Goal: Find contact information: Find contact information

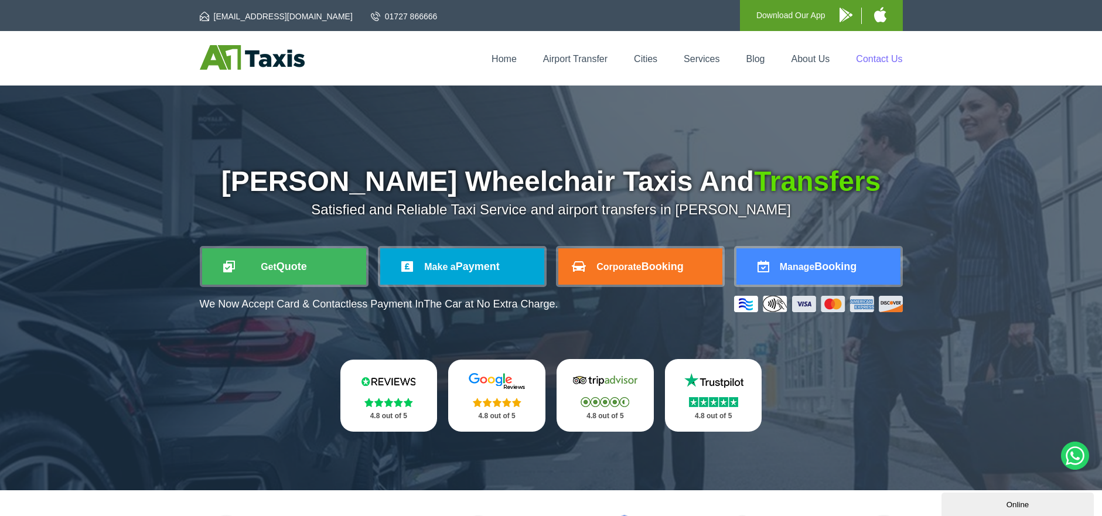
click at [879, 56] on link "Contact Us" at bounding box center [879, 59] width 46 height 10
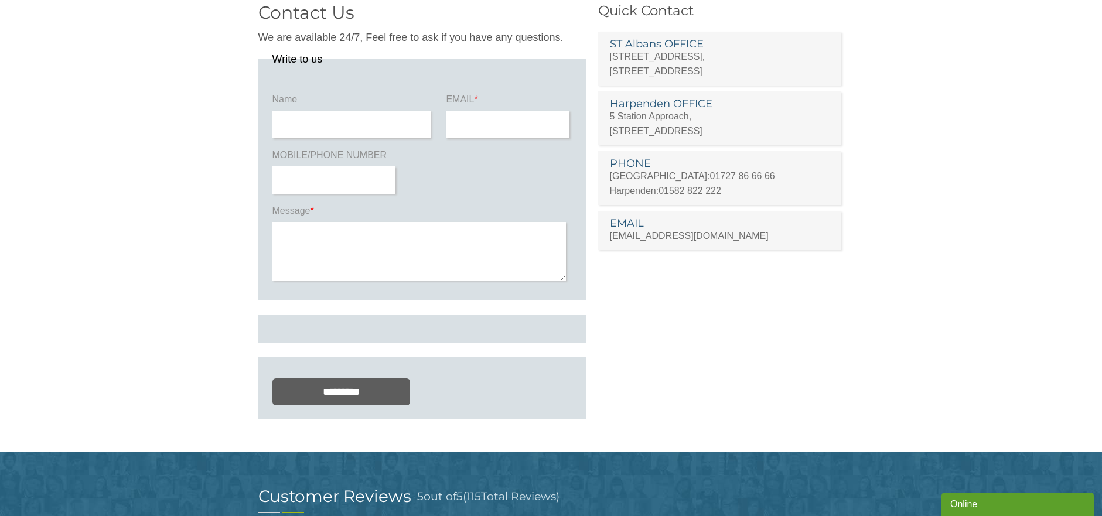
scroll to position [59, 0]
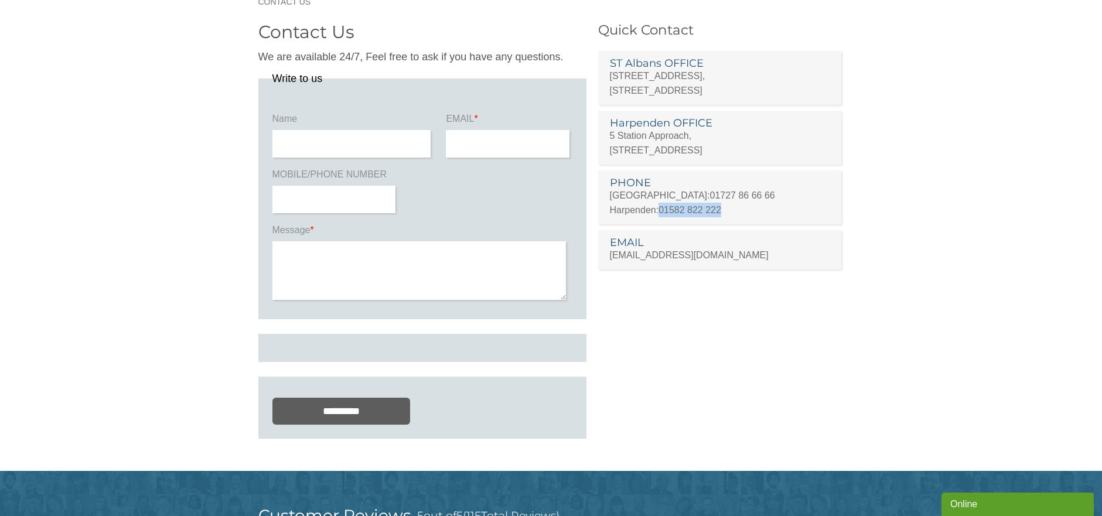
drag, startPoint x: 659, startPoint y: 209, endPoint x: 728, endPoint y: 207, distance: 69.1
click at [728, 207] on p "Harpenden: 01582 822 222" at bounding box center [720, 210] width 220 height 15
copy link "01582 822 222"
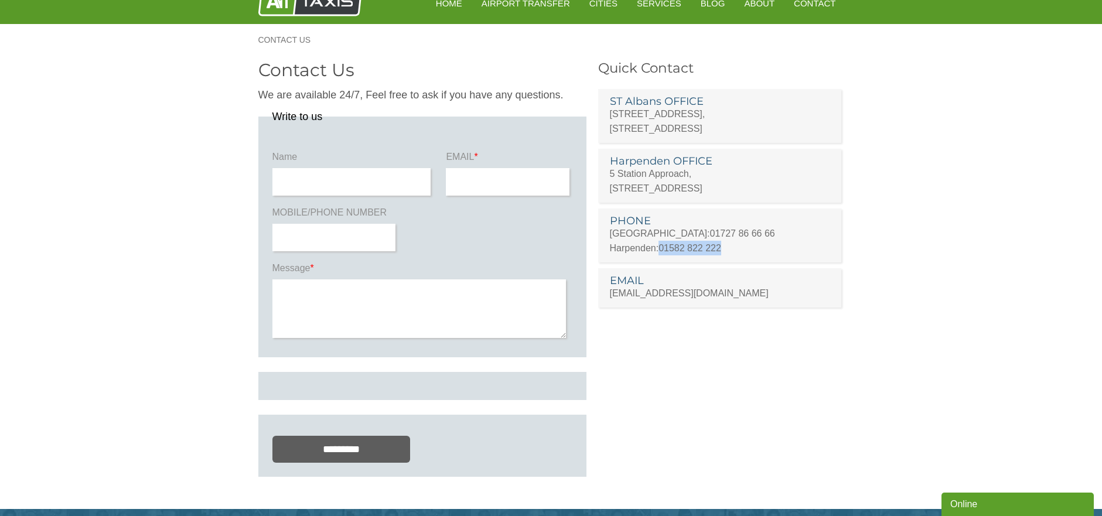
scroll to position [0, 0]
